Goal: Use online tool/utility: Utilize a website feature to perform a specific function

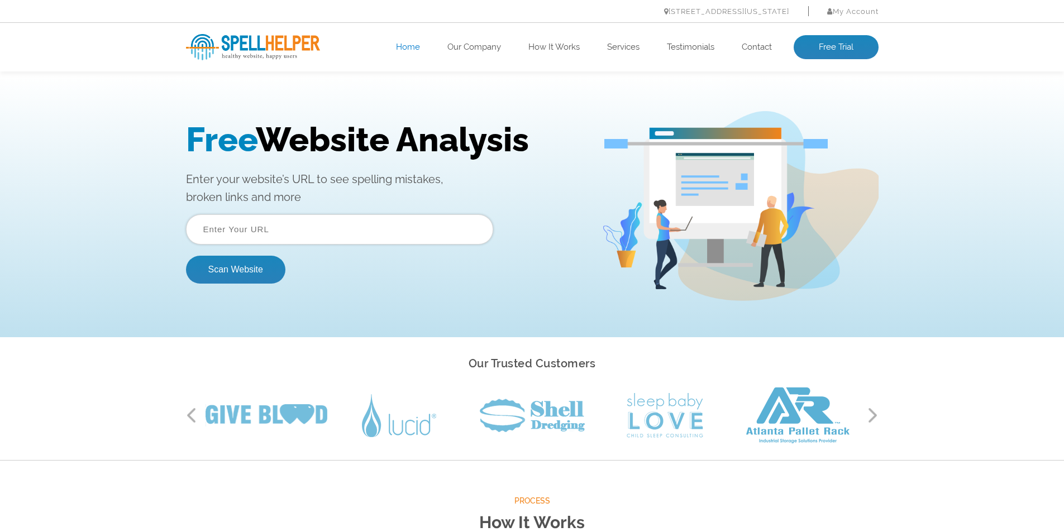
click at [342, 231] on input "text" at bounding box center [339, 229] width 307 height 30
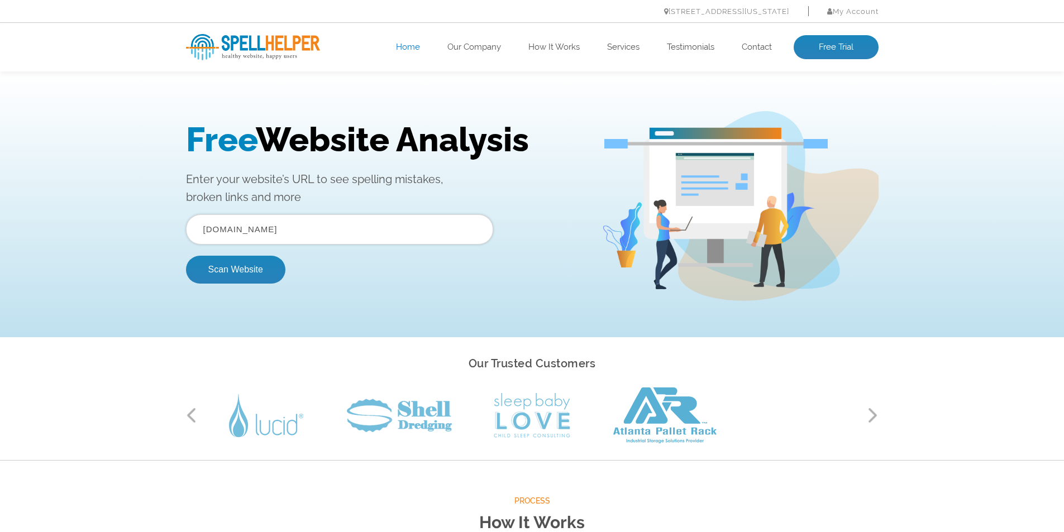
type input "gogalax.in"
click at [186, 256] on button "Scan Website" at bounding box center [235, 270] width 99 height 28
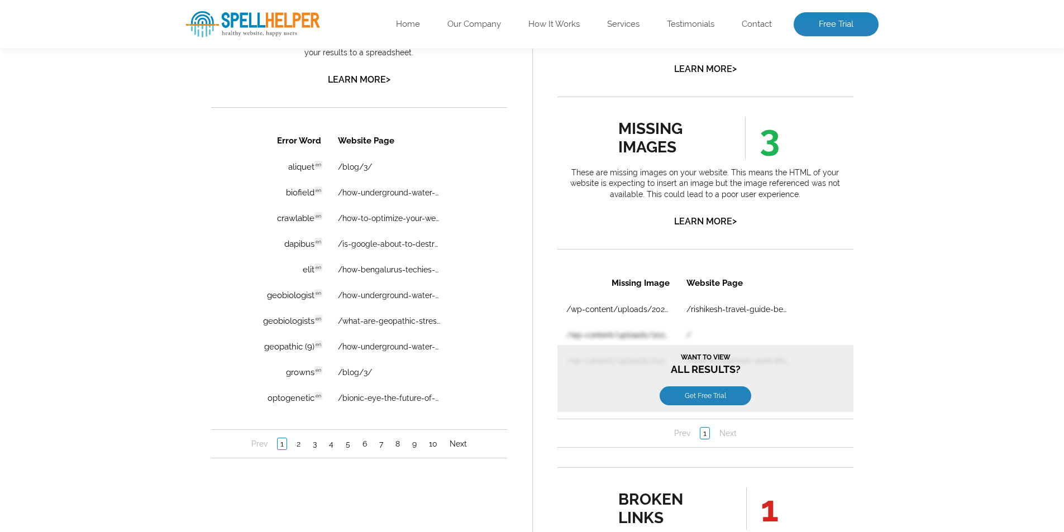
scroll to position [838, 0]
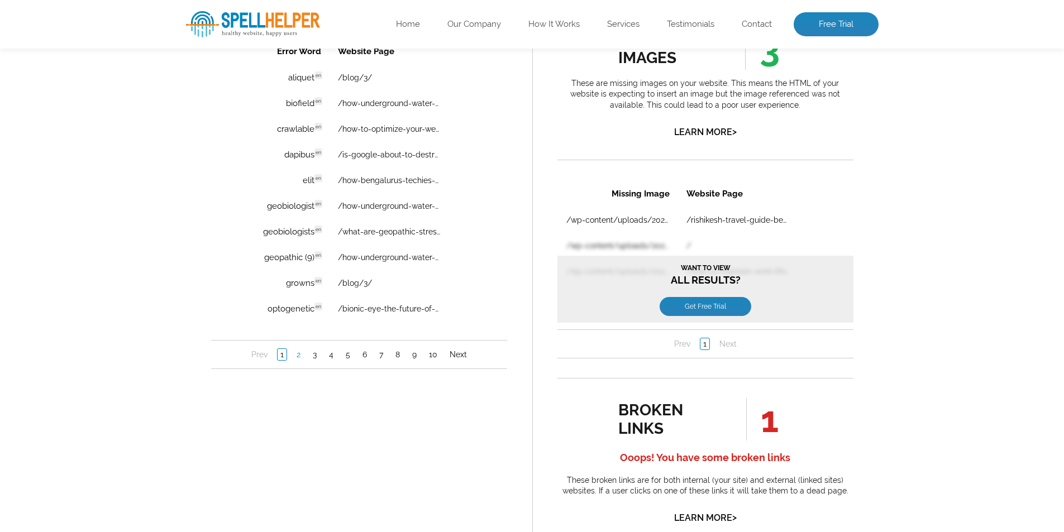
click at [297, 353] on link "2" at bounding box center [297, 354] width 9 height 11
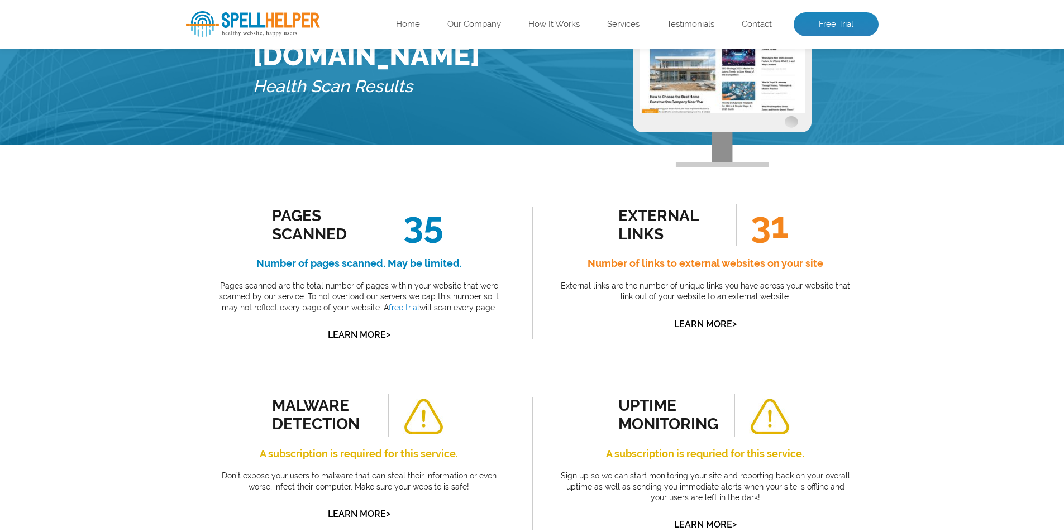
scroll to position [56, 0]
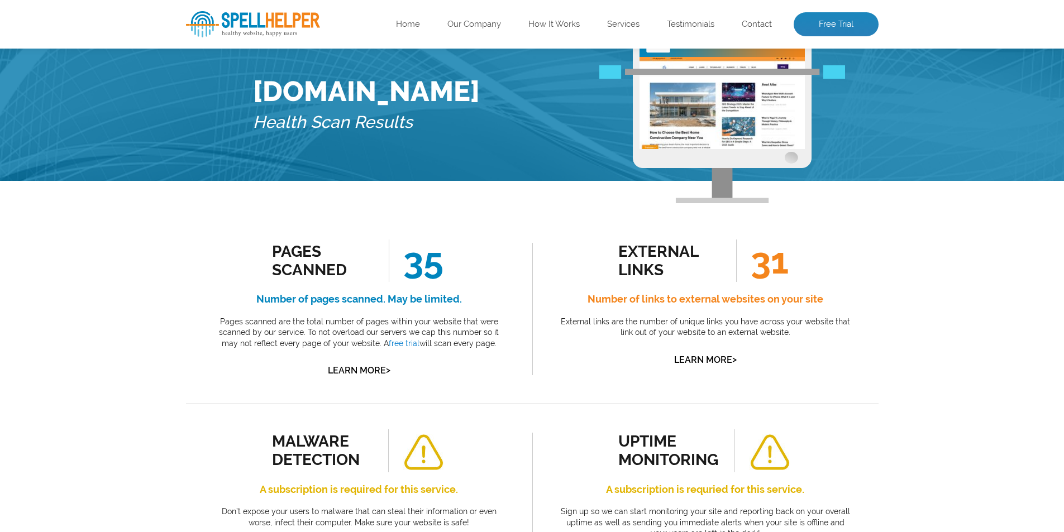
click at [775, 269] on span "31" at bounding box center [762, 261] width 52 height 42
click at [715, 304] on h4 "Number of links to external websites on your site" at bounding box center [705, 299] width 296 height 18
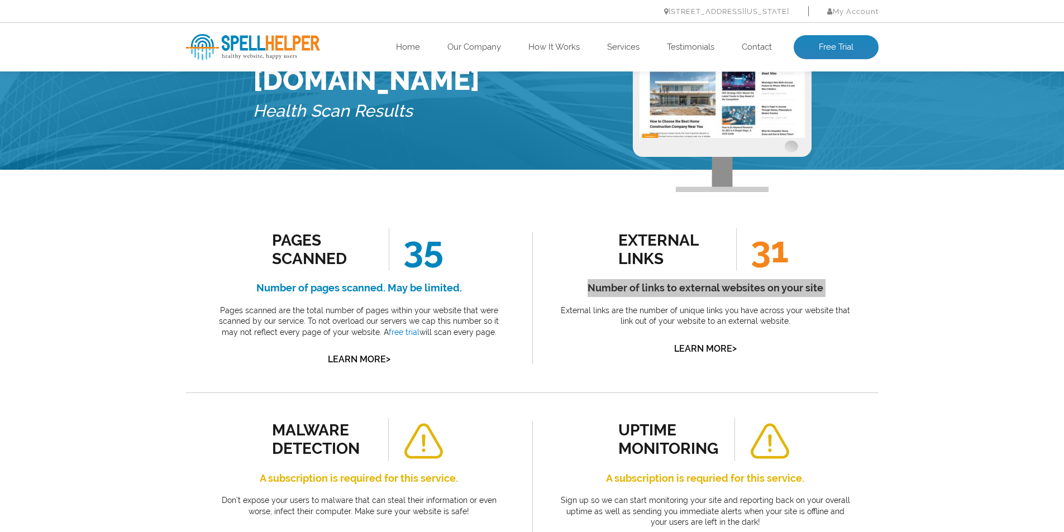
scroll to position [0, 0]
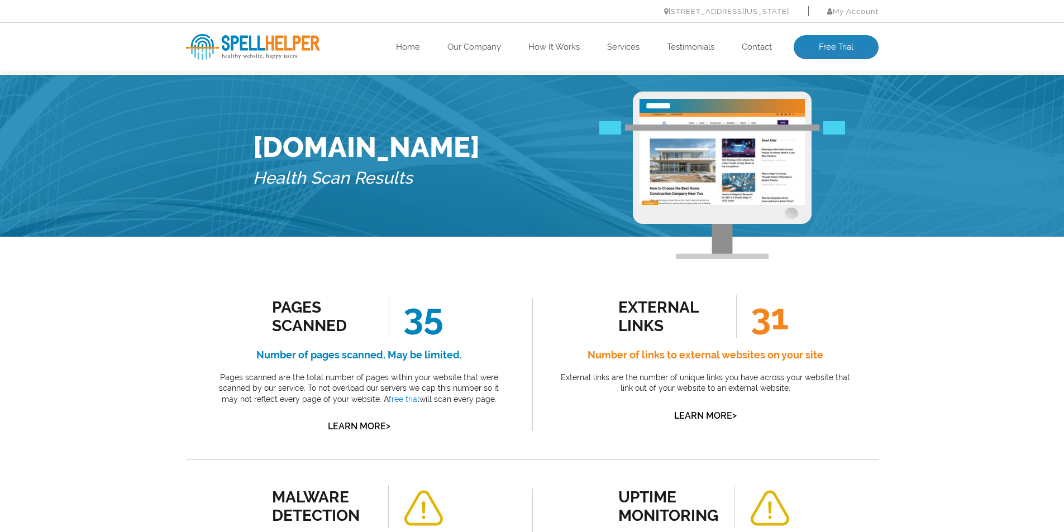
click at [683, 367] on div "external links 31 Number of links to external websites on your site External li…" at bounding box center [705, 359] width 296 height 128
click at [778, 324] on span "31" at bounding box center [762, 316] width 52 height 42
click at [633, 310] on div "external links" at bounding box center [668, 316] width 101 height 37
click at [669, 402] on div "external links 31 Number of links to external websites on your site External li…" at bounding box center [705, 359] width 296 height 128
click at [331, 170] on h5 "Health Scan Results" at bounding box center [366, 179] width 227 height 30
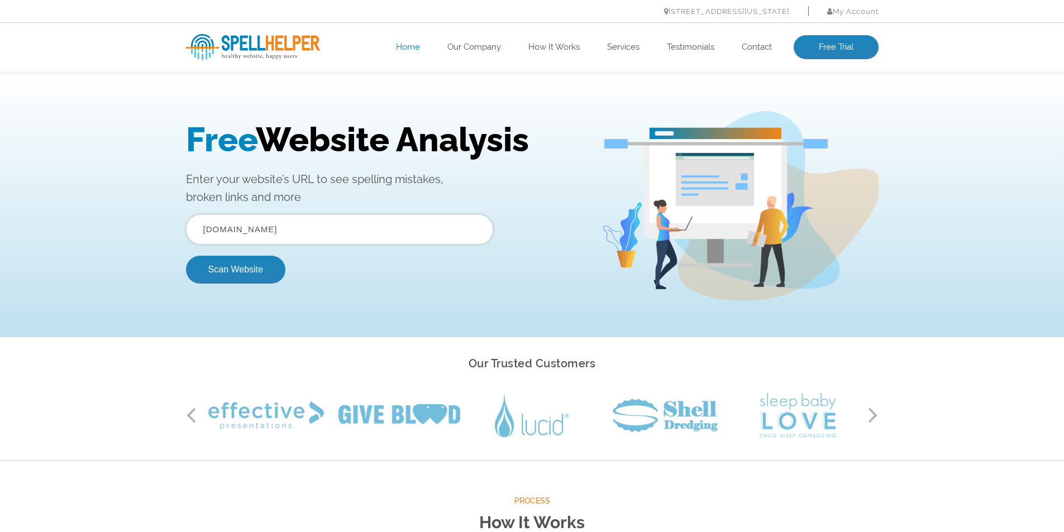
click at [253, 230] on input "gogalax.in" at bounding box center [339, 229] width 307 height 30
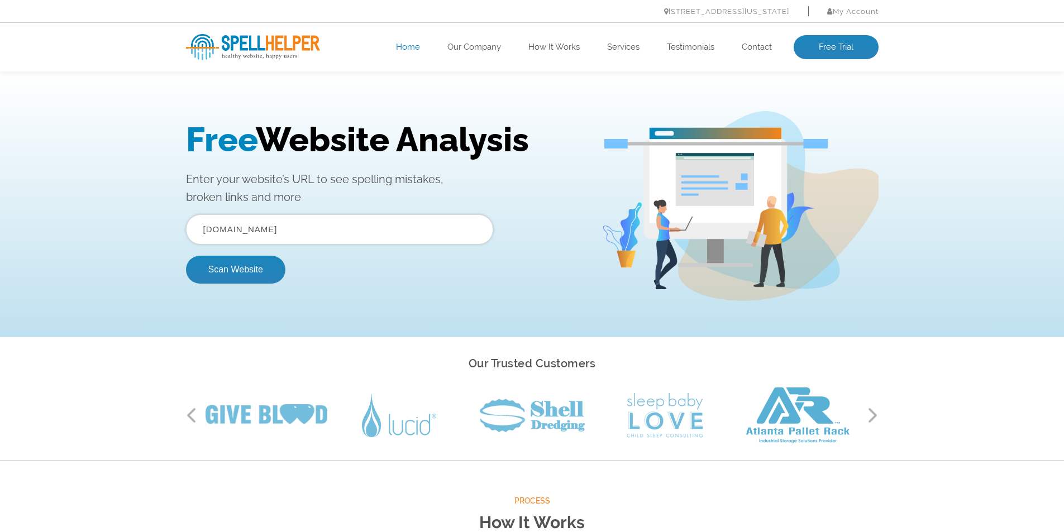
type input "webspidersolutions.com"
click at [186, 256] on button "Scan Website" at bounding box center [235, 270] width 99 height 28
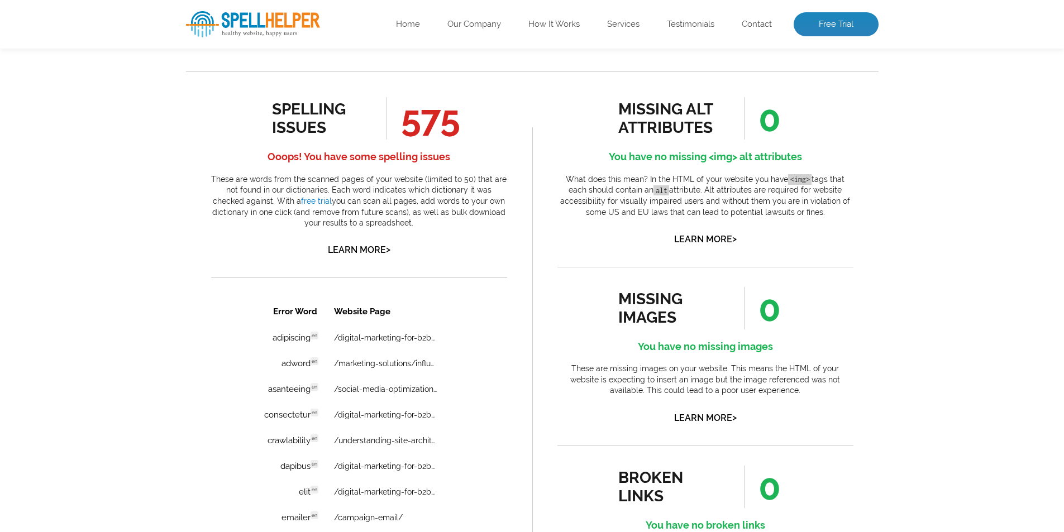
scroll to position [558, 0]
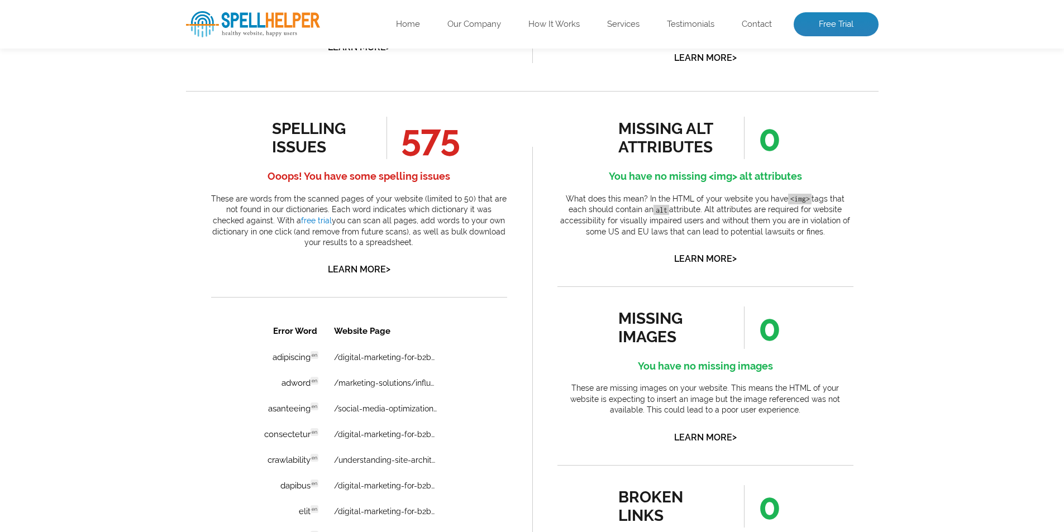
click at [417, 146] on span "575" at bounding box center [423, 138] width 74 height 42
click at [417, 251] on div "spelling issues 575 Ooops! You have some spelling issues These are words from t…" at bounding box center [359, 197] width 296 height 161
drag, startPoint x: 382, startPoint y: 148, endPoint x: 607, endPoint y: 140, distance: 225.2
click at [607, 140] on div "Pages Scanned 52 Number of pages scanned. May be limited. Pages scanned are the…" at bounding box center [532, 450] width 692 height 1476
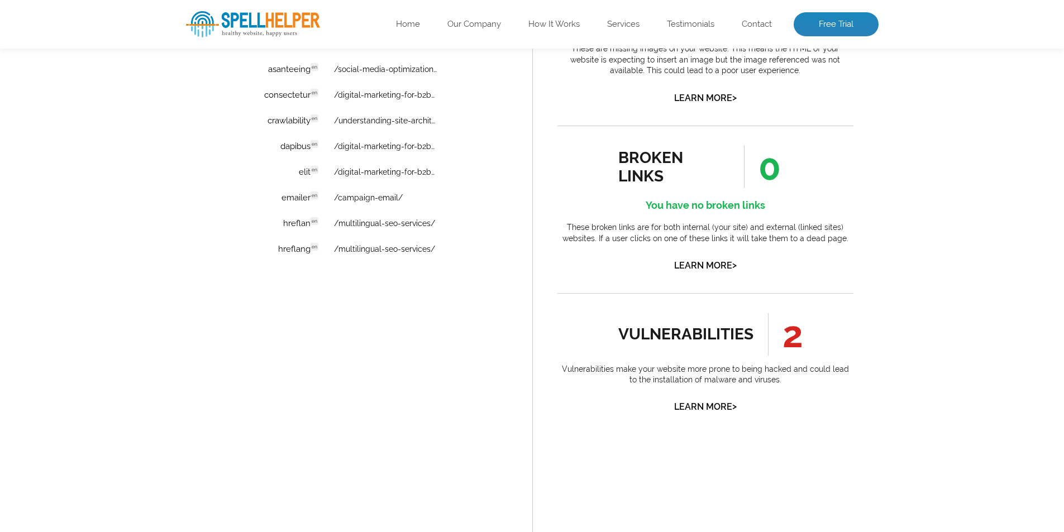
scroll to position [1005, 0]
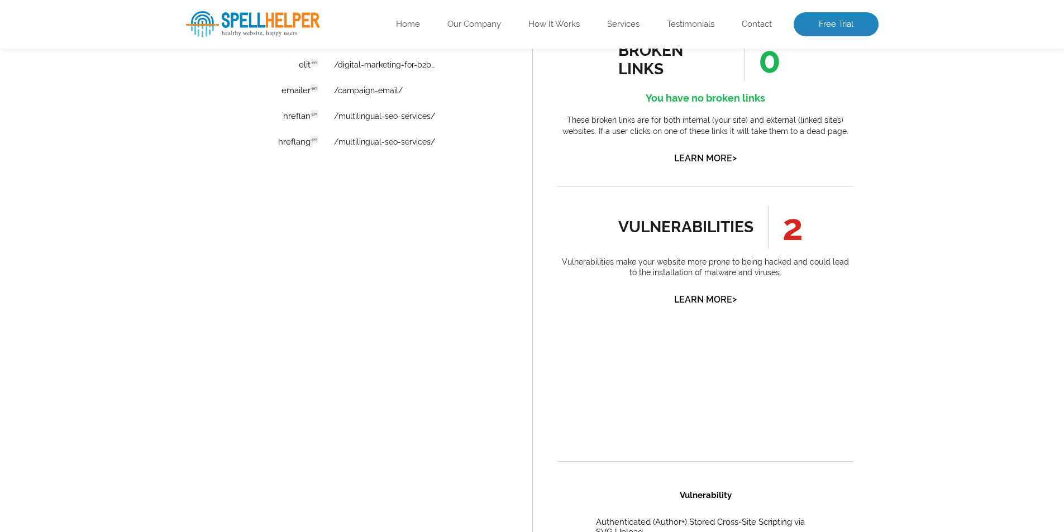
click at [652, 228] on div "vulnerabilities" at bounding box center [686, 227] width 136 height 18
click at [586, 317] on li "vulnerabilities 2 Vulnerabilities make your website more prone to being hacked …" at bounding box center [705, 314] width 296 height 256
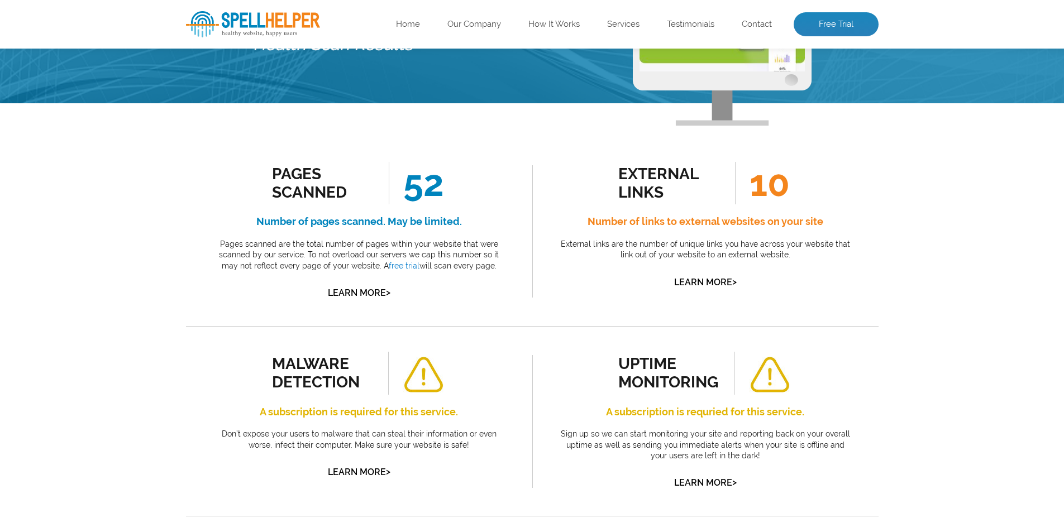
scroll to position [0, 0]
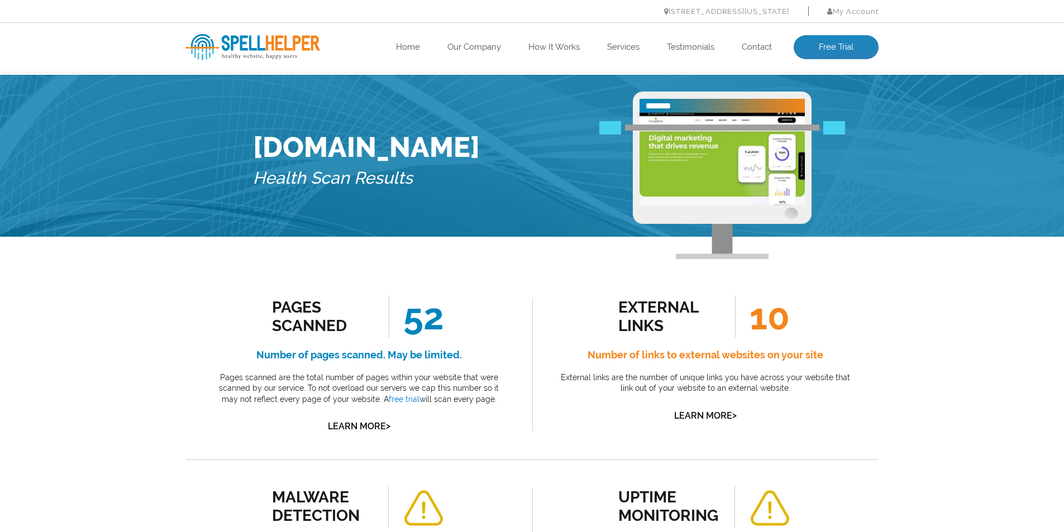
click at [647, 309] on div "external links" at bounding box center [668, 316] width 101 height 37
click at [436, 312] on span "52" at bounding box center [416, 316] width 55 height 42
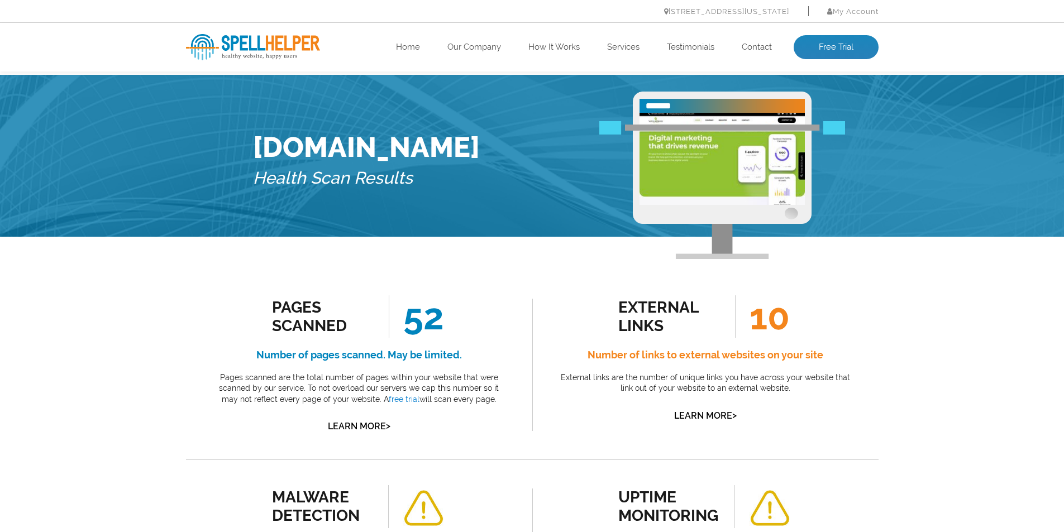
click at [350, 356] on h4 "Number of pages scanned. May be limited." at bounding box center [359, 355] width 296 height 18
